Goal: Task Accomplishment & Management: Use online tool/utility

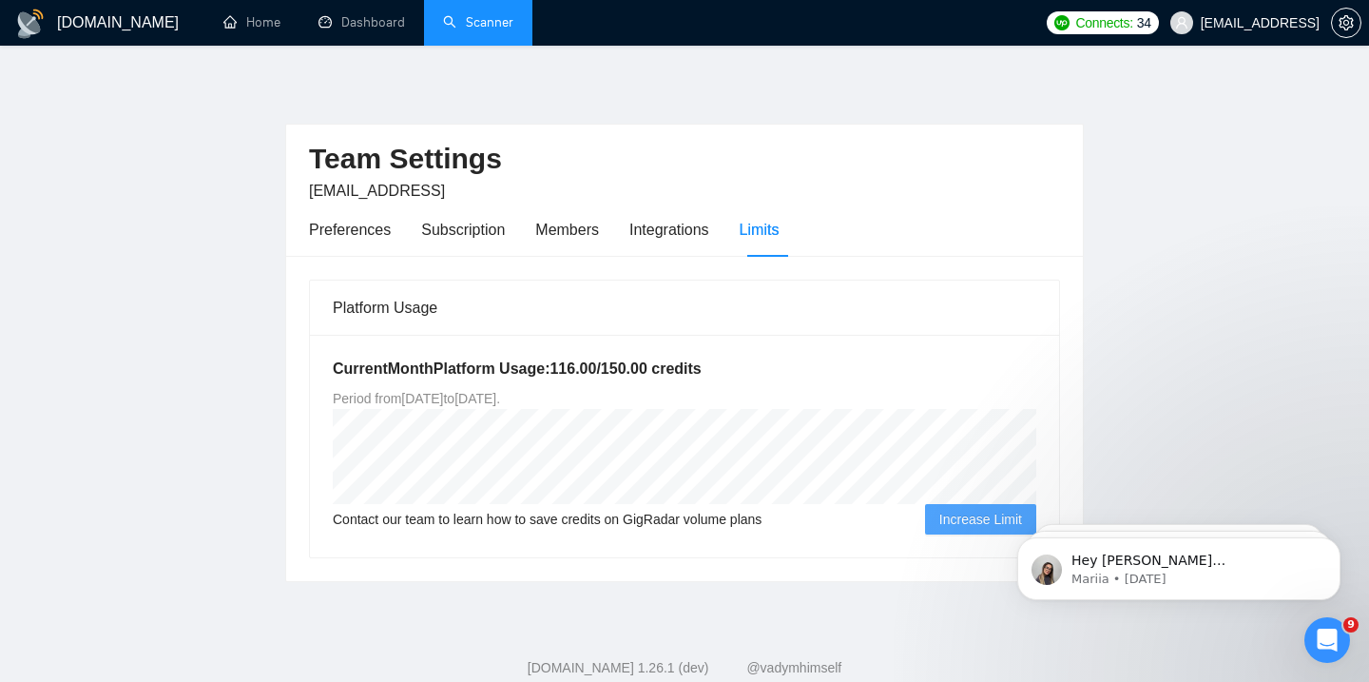
click at [457, 24] on link "Scanner" at bounding box center [478, 22] width 70 height 16
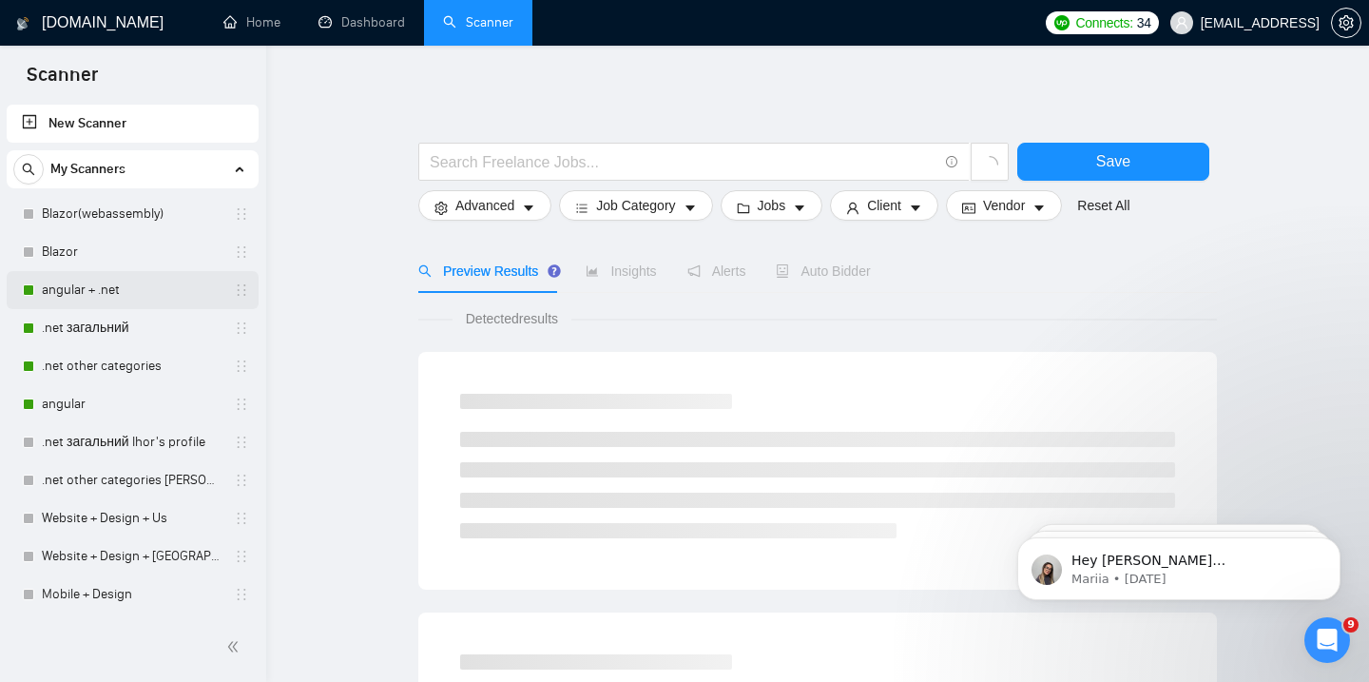
click at [82, 305] on link "angular + .net" at bounding box center [132, 290] width 181 height 38
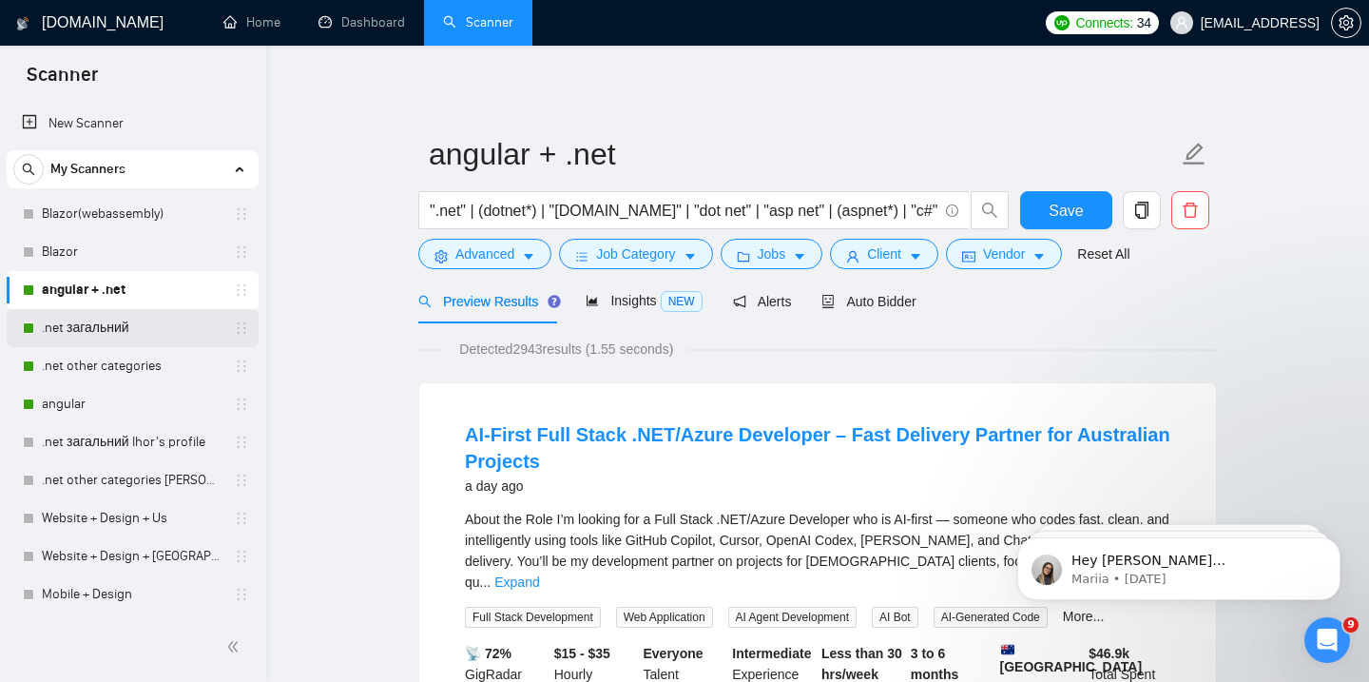
click at [100, 320] on link ".net загальний" at bounding box center [132, 328] width 181 height 38
